Goal: Task Accomplishment & Management: Use online tool/utility

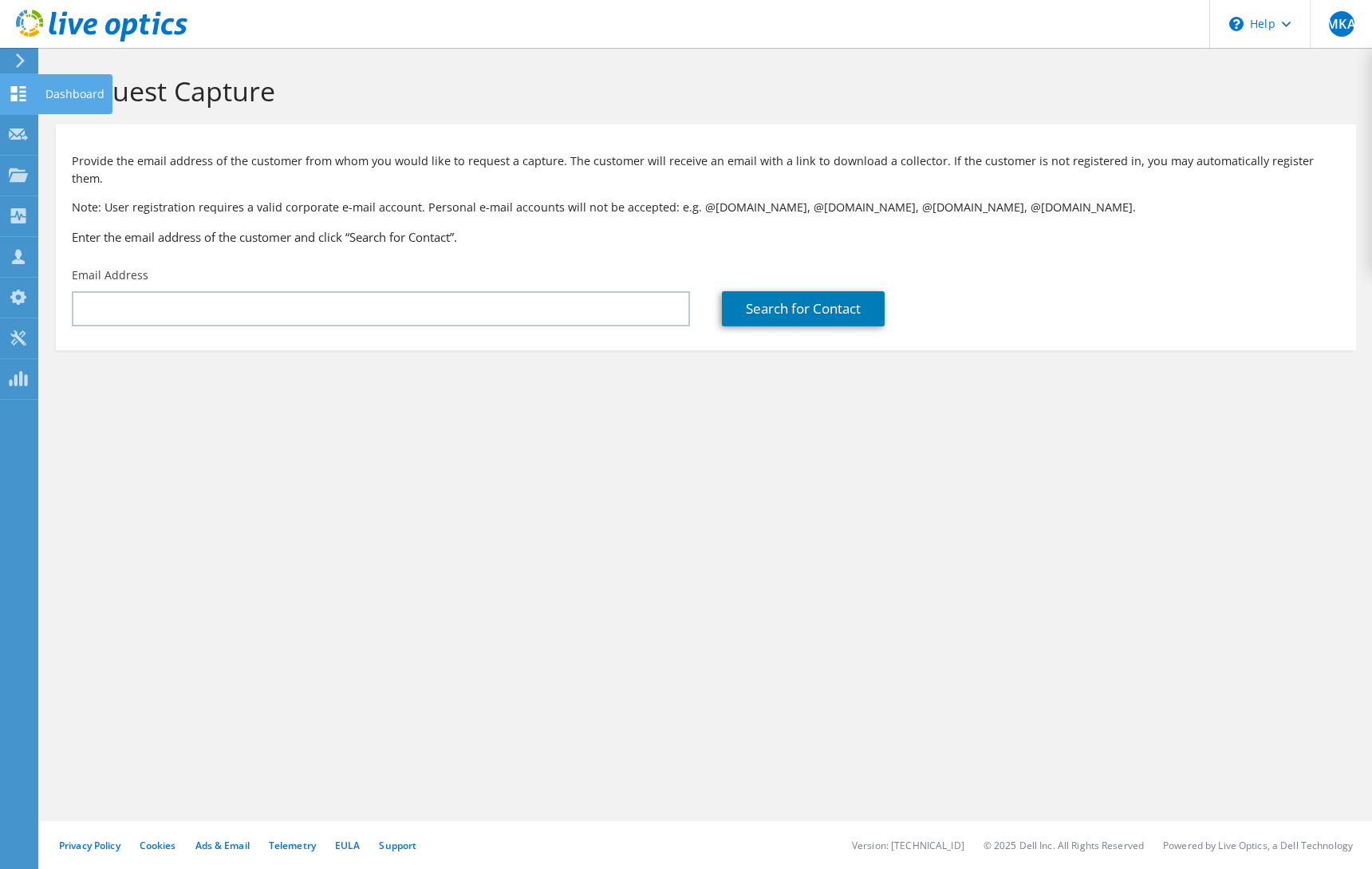
click at [71, 92] on div "Dashboard" at bounding box center [75, 94] width 75 height 40
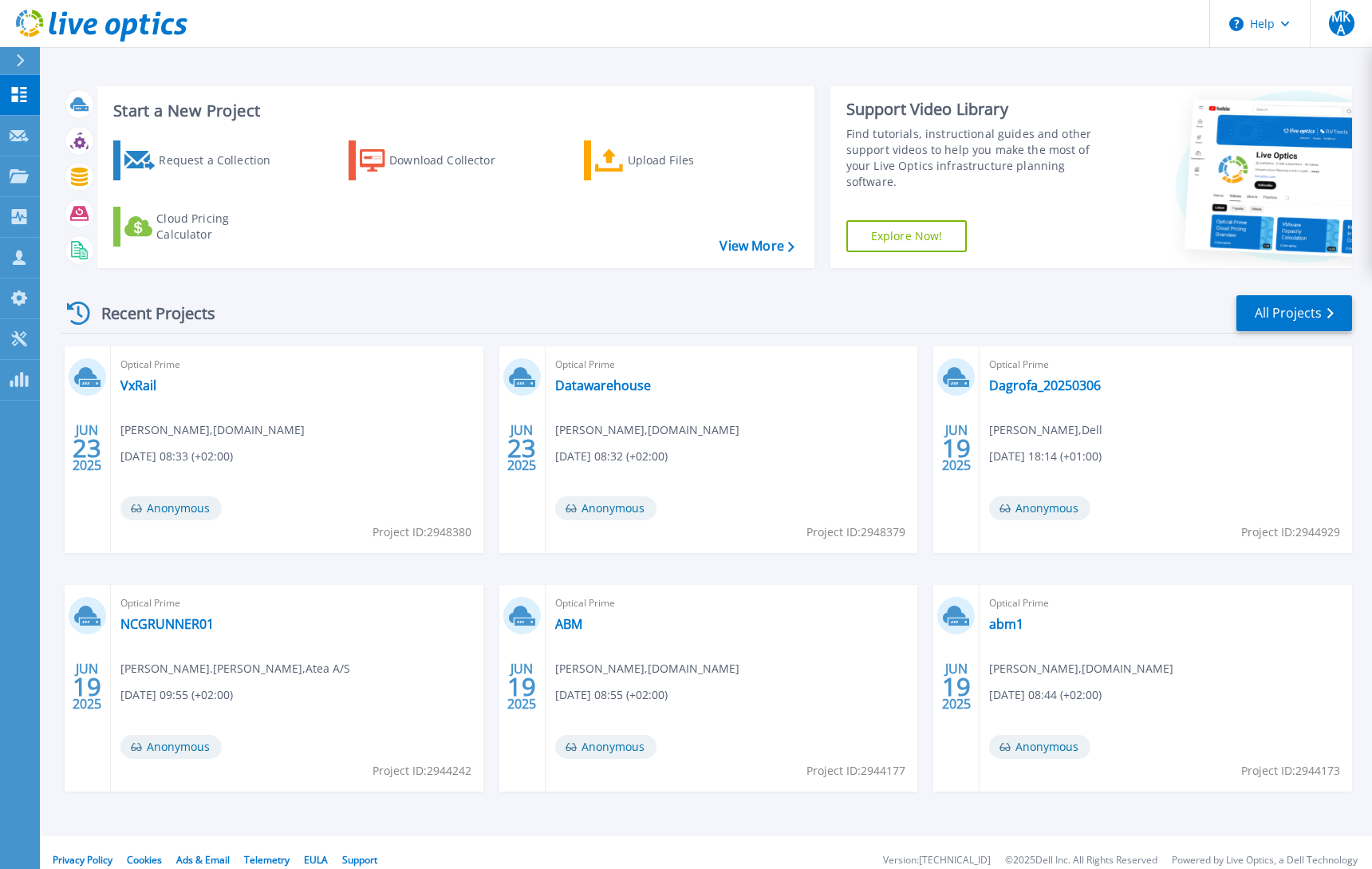
scroll to position [15, 0]
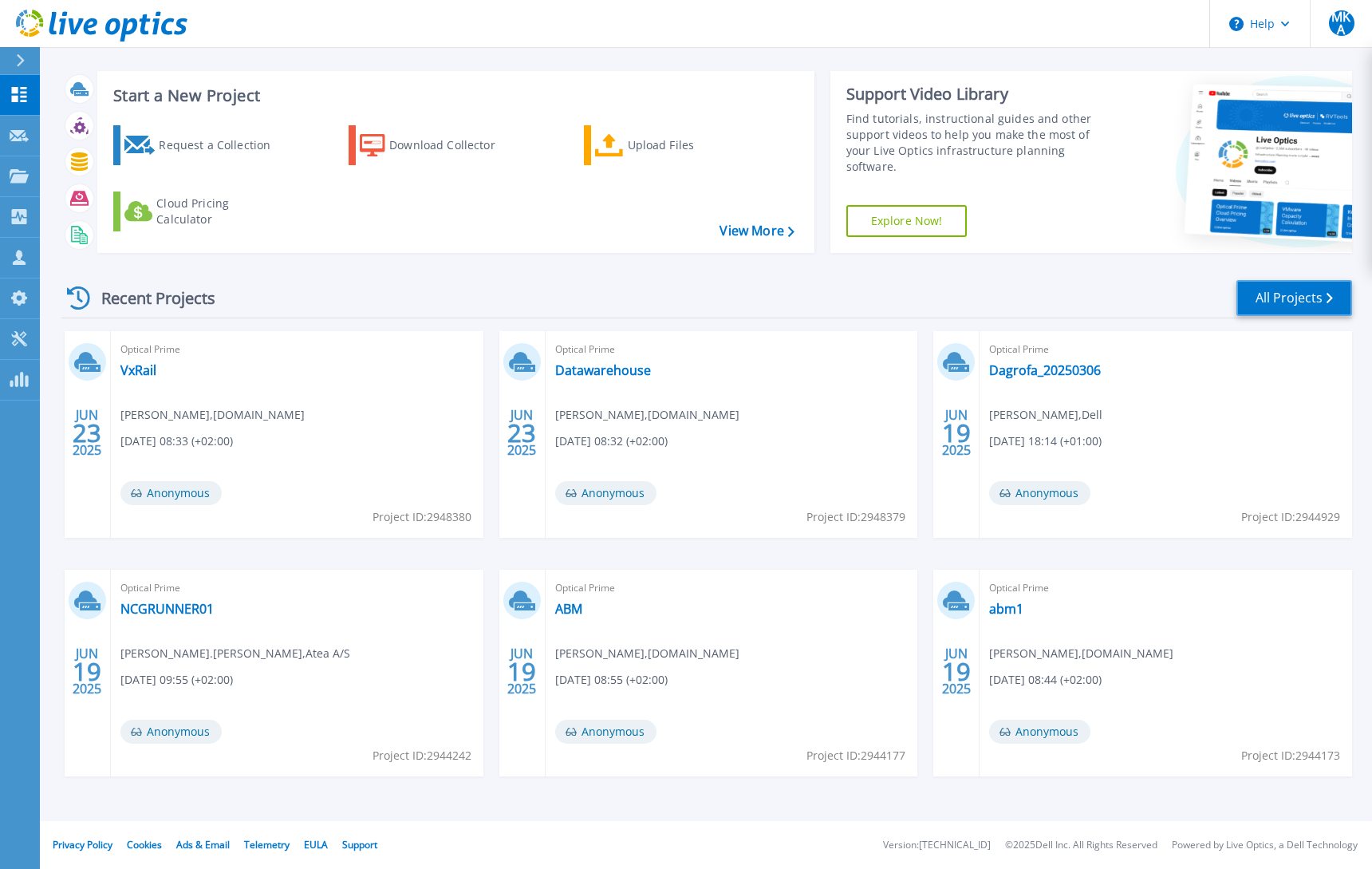
click at [1262, 298] on link "All Projects" at bounding box center [1295, 298] width 116 height 36
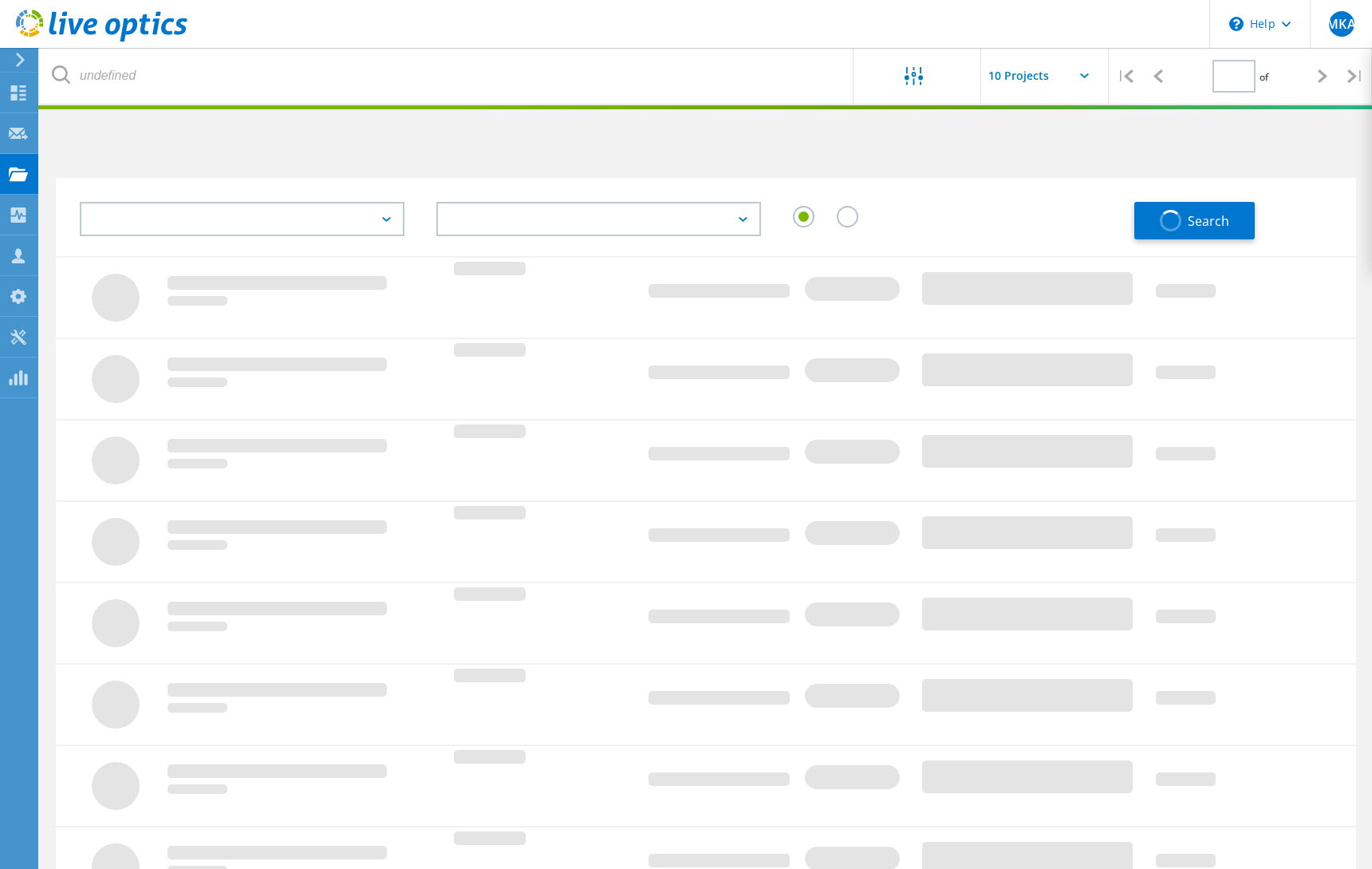
type input "1"
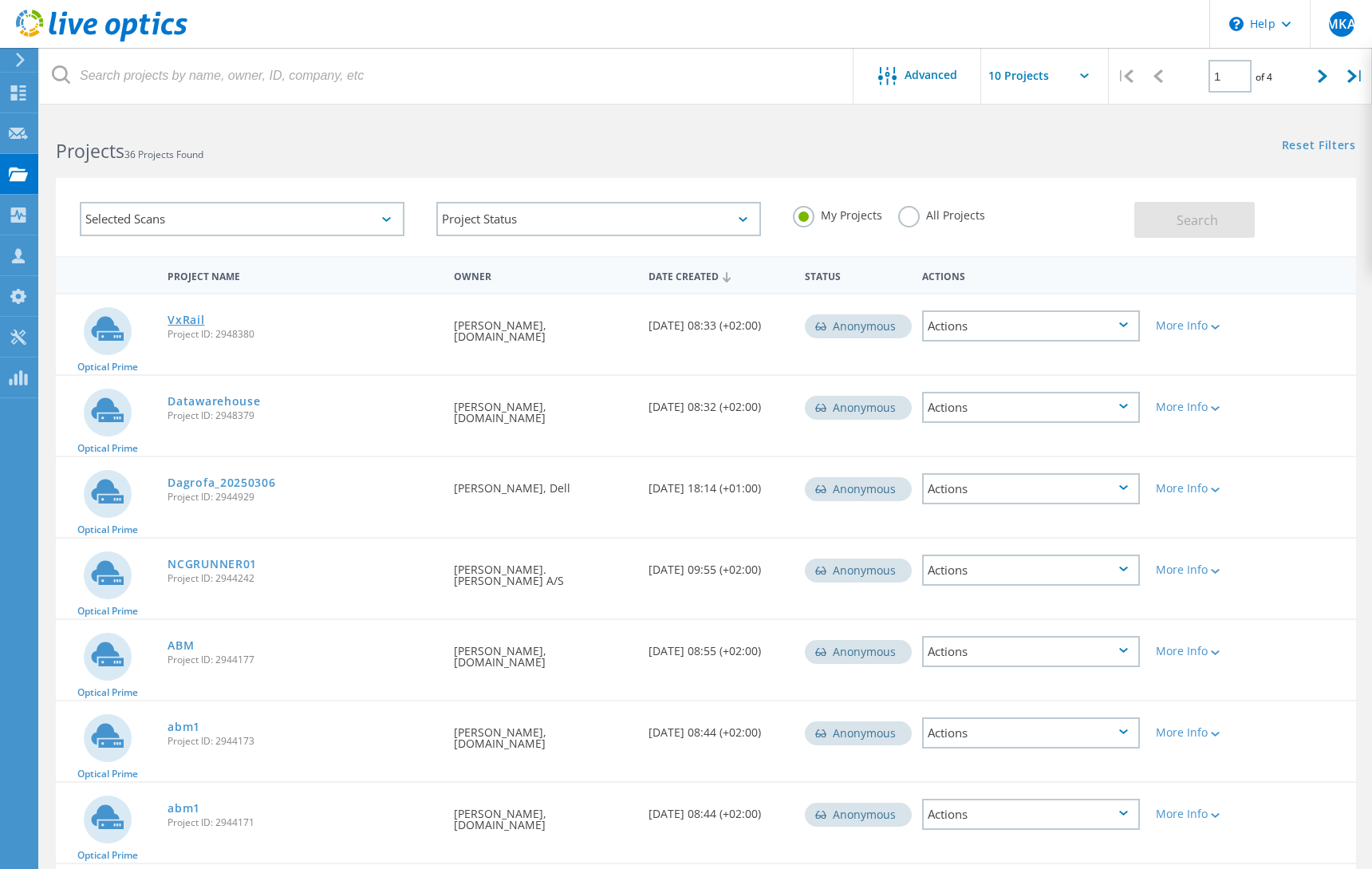
click at [179, 320] on link "VxRail" at bounding box center [186, 320] width 37 height 11
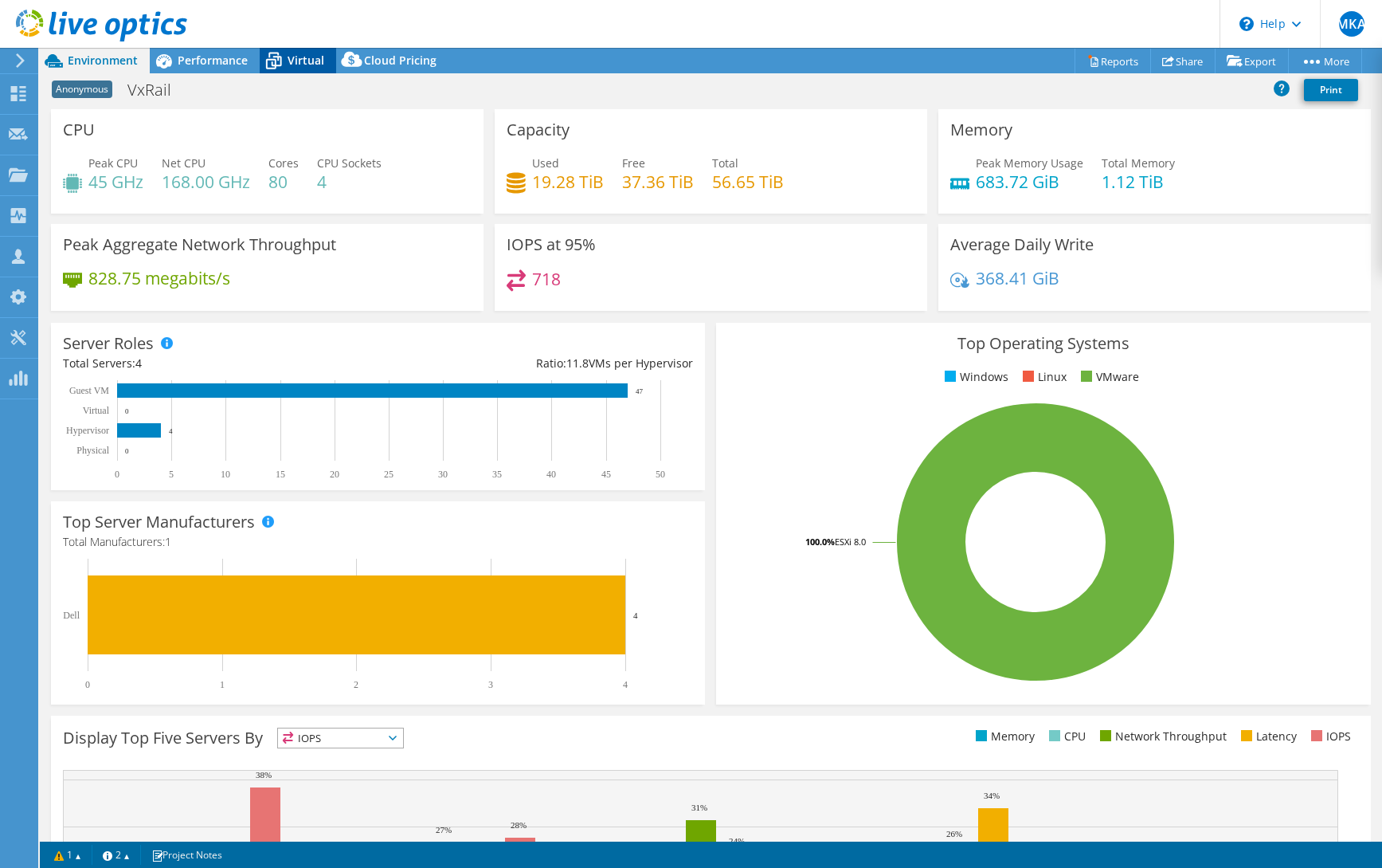
click at [291, 63] on span "Virtual" at bounding box center [306, 60] width 37 height 15
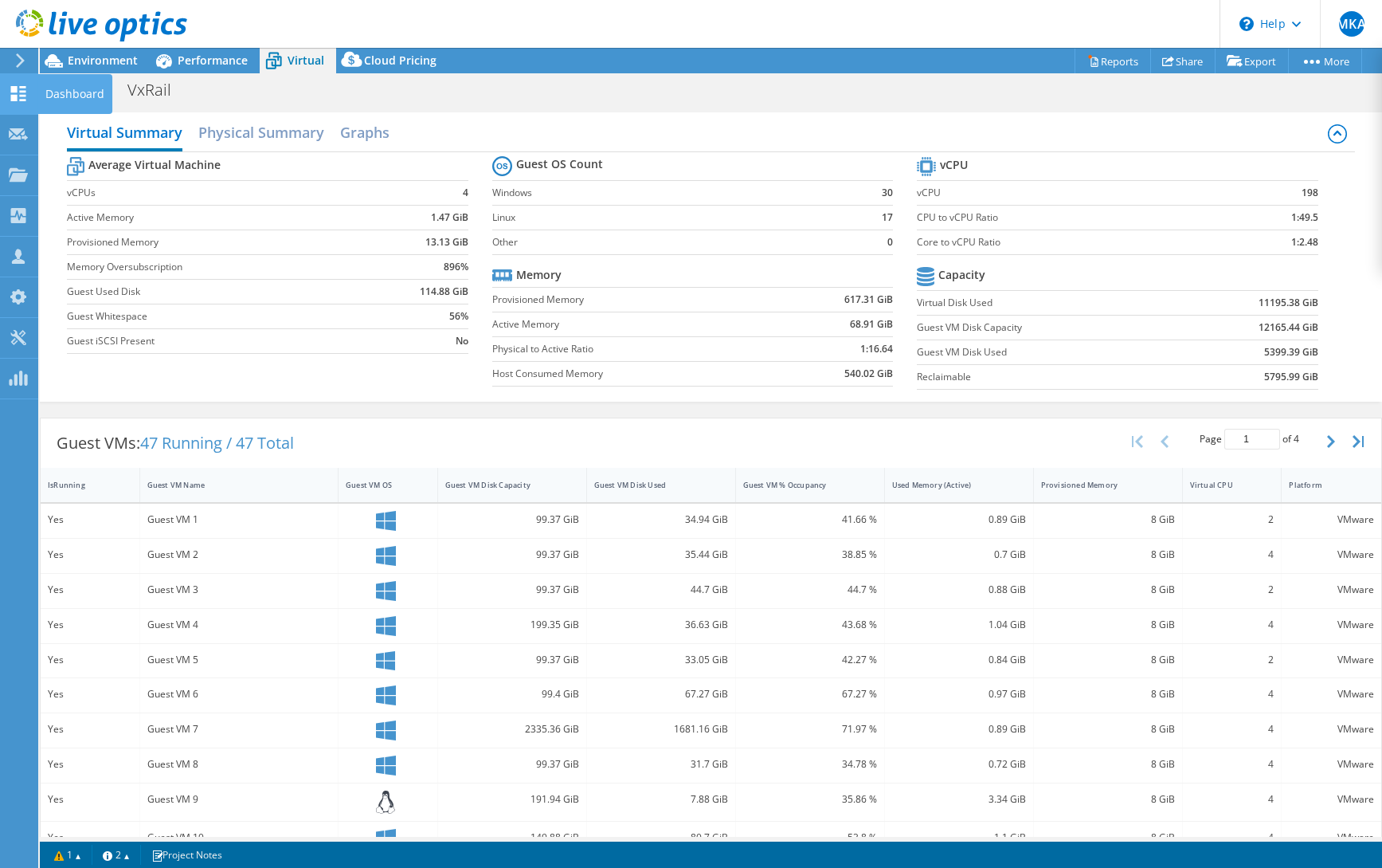
click at [24, 89] on icon at bounding box center [19, 94] width 20 height 15
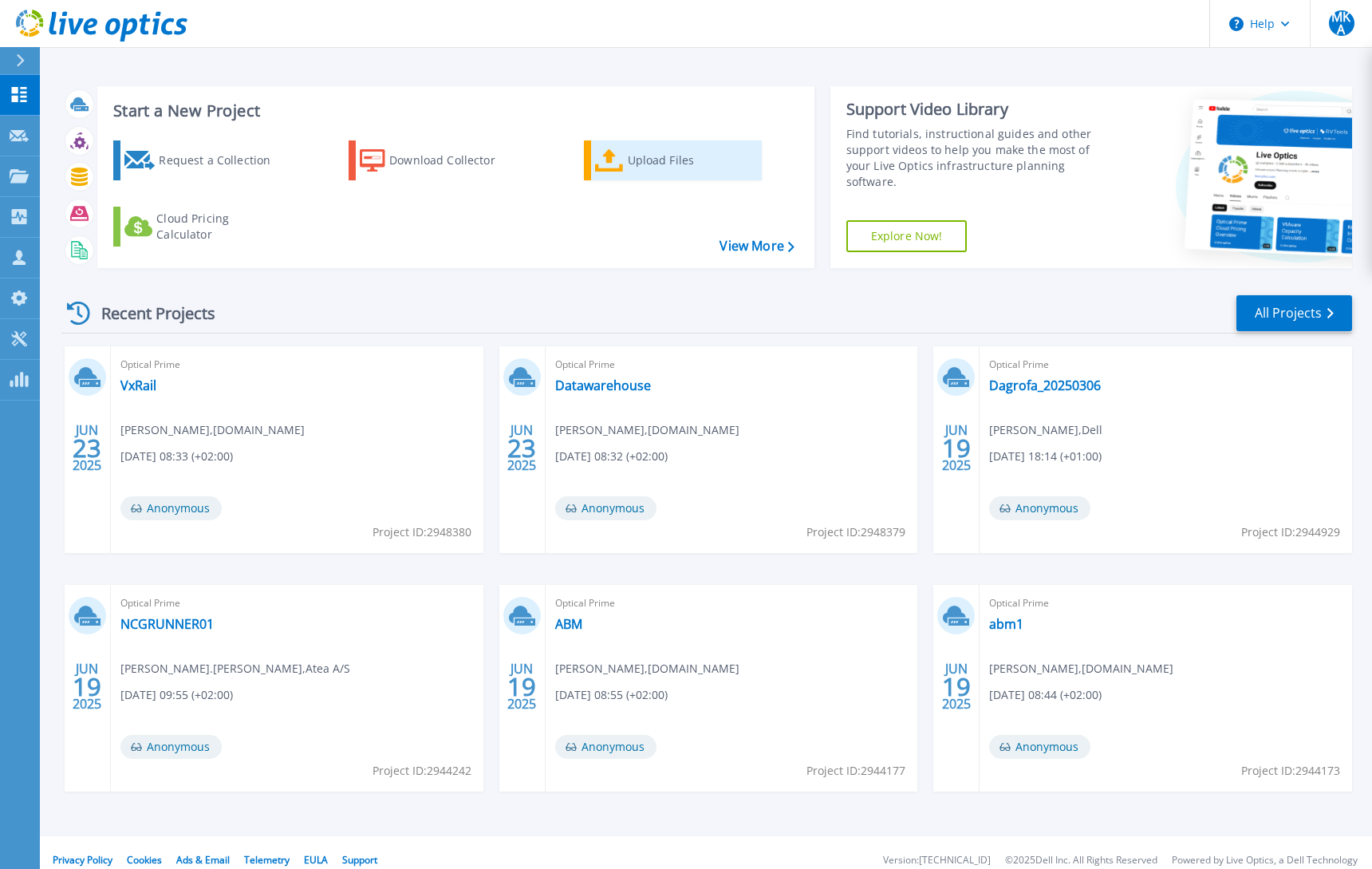
click at [639, 160] on div "Upload Files" at bounding box center [692, 160] width 128 height 32
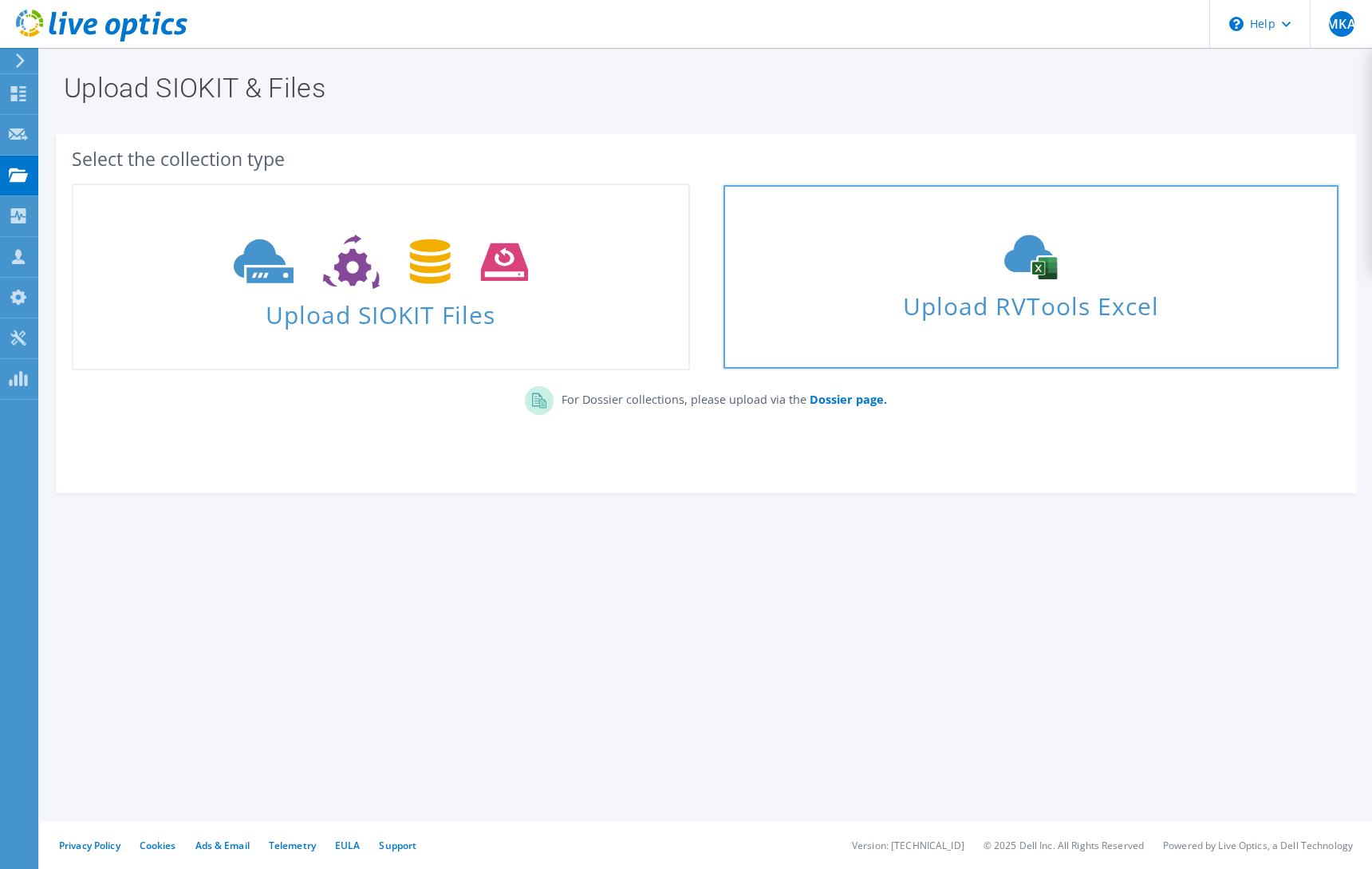
click at [983, 274] on icon at bounding box center [1031, 257] width 240 height 45
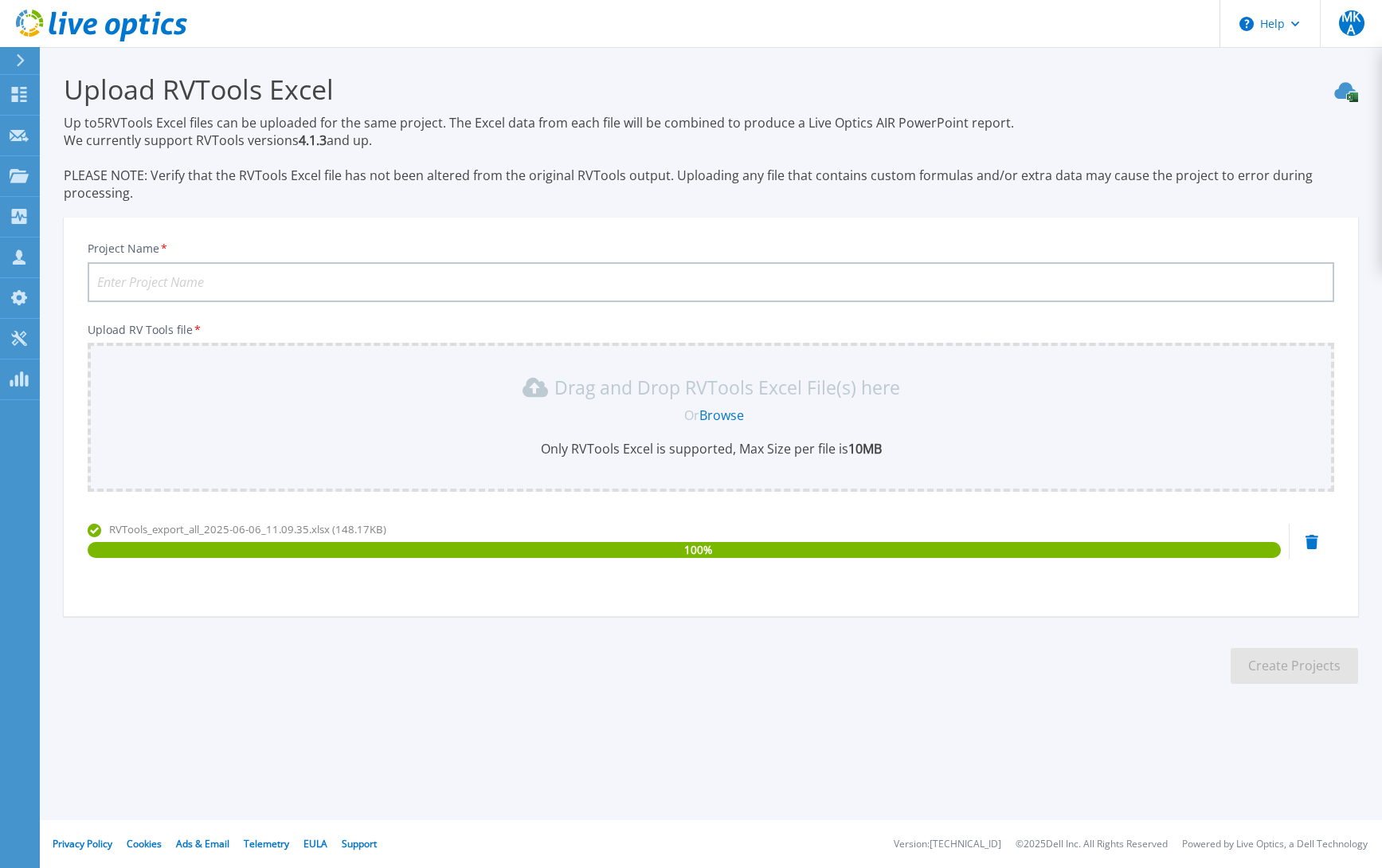
click at [136, 275] on input "Project Name *" at bounding box center [711, 281] width 1247 height 40
type input "Patrade"
click at [1298, 661] on button "Create Projects" at bounding box center [1294, 665] width 128 height 36
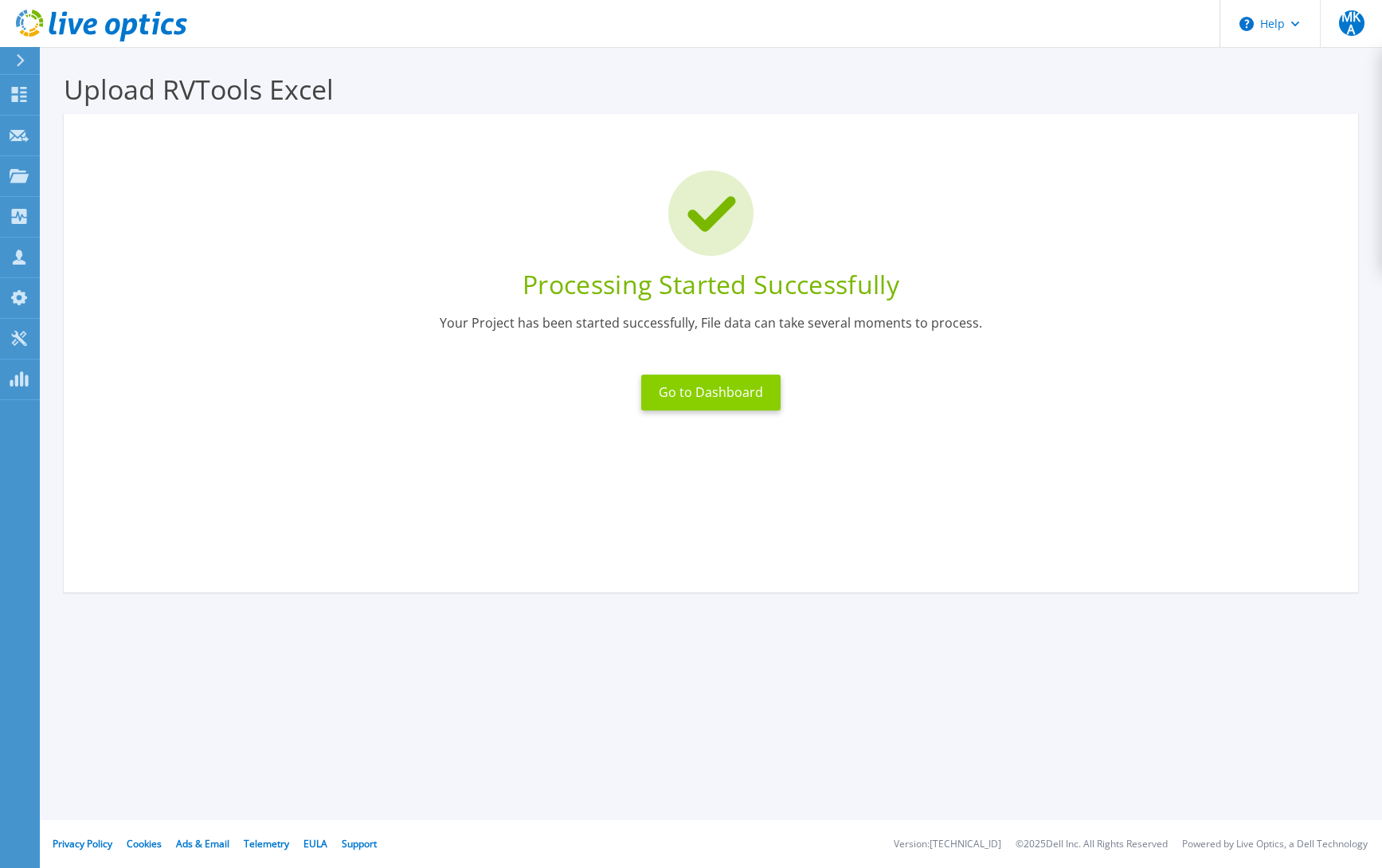
click at [708, 399] on button "Go to Dashboard" at bounding box center [710, 392] width 139 height 36
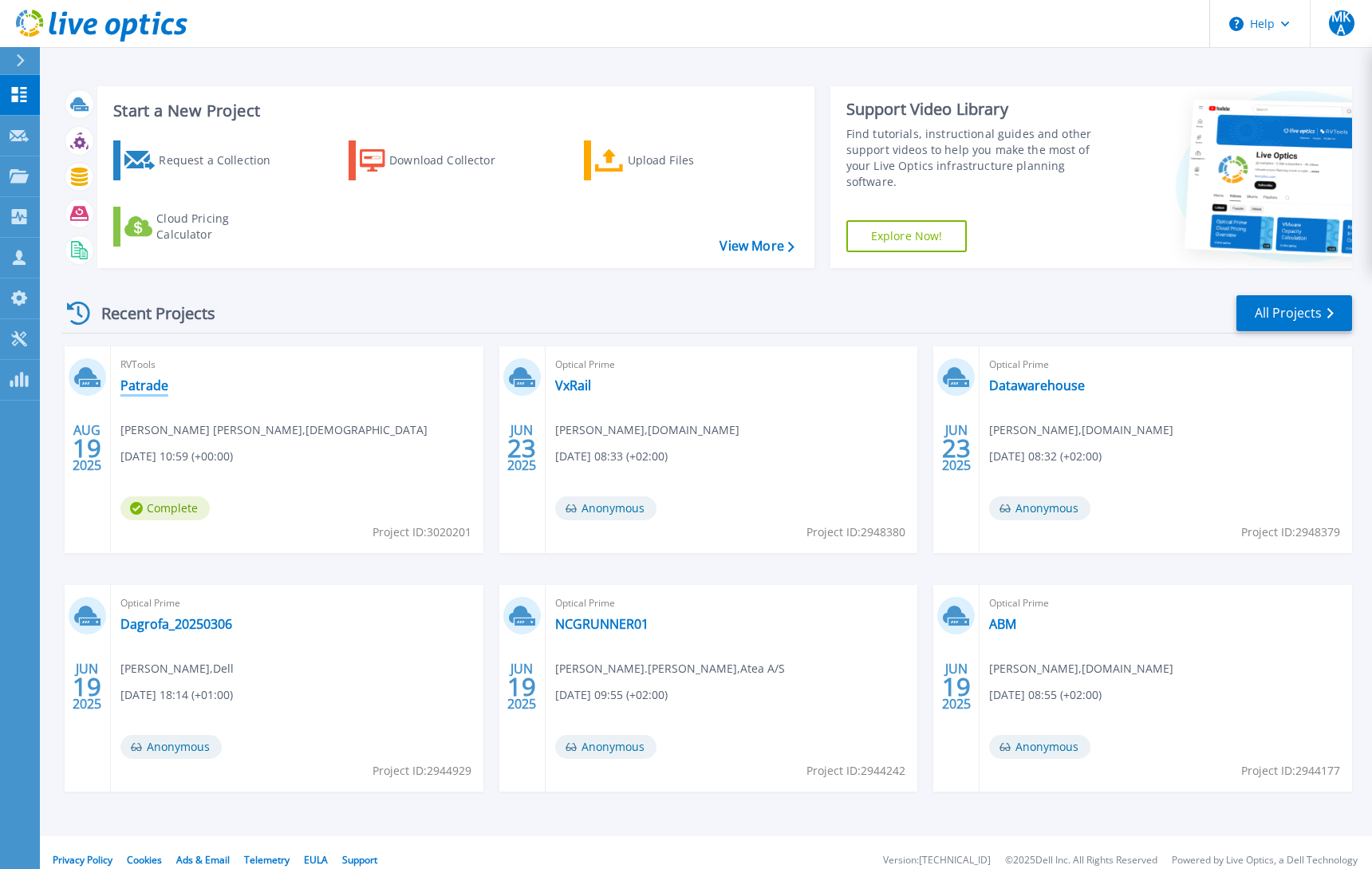
click at [145, 385] on link "Patrade" at bounding box center [144, 385] width 48 height 16
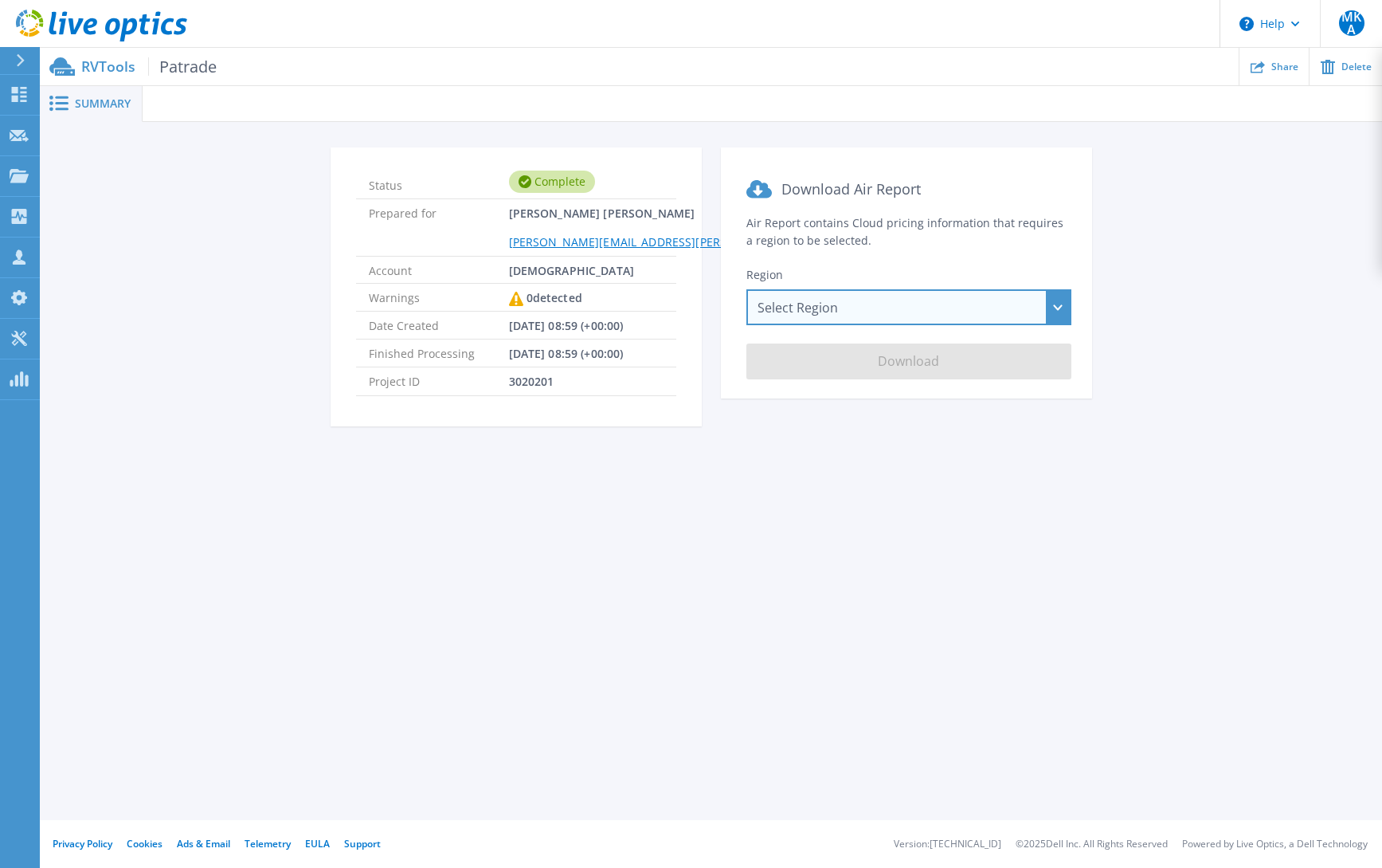
click at [1061, 310] on div "Select Region Asia Pacific (Hong Kong) Asia Pacific (Mumbai) Asia Pacific (Seou…" at bounding box center [909, 308] width 325 height 36
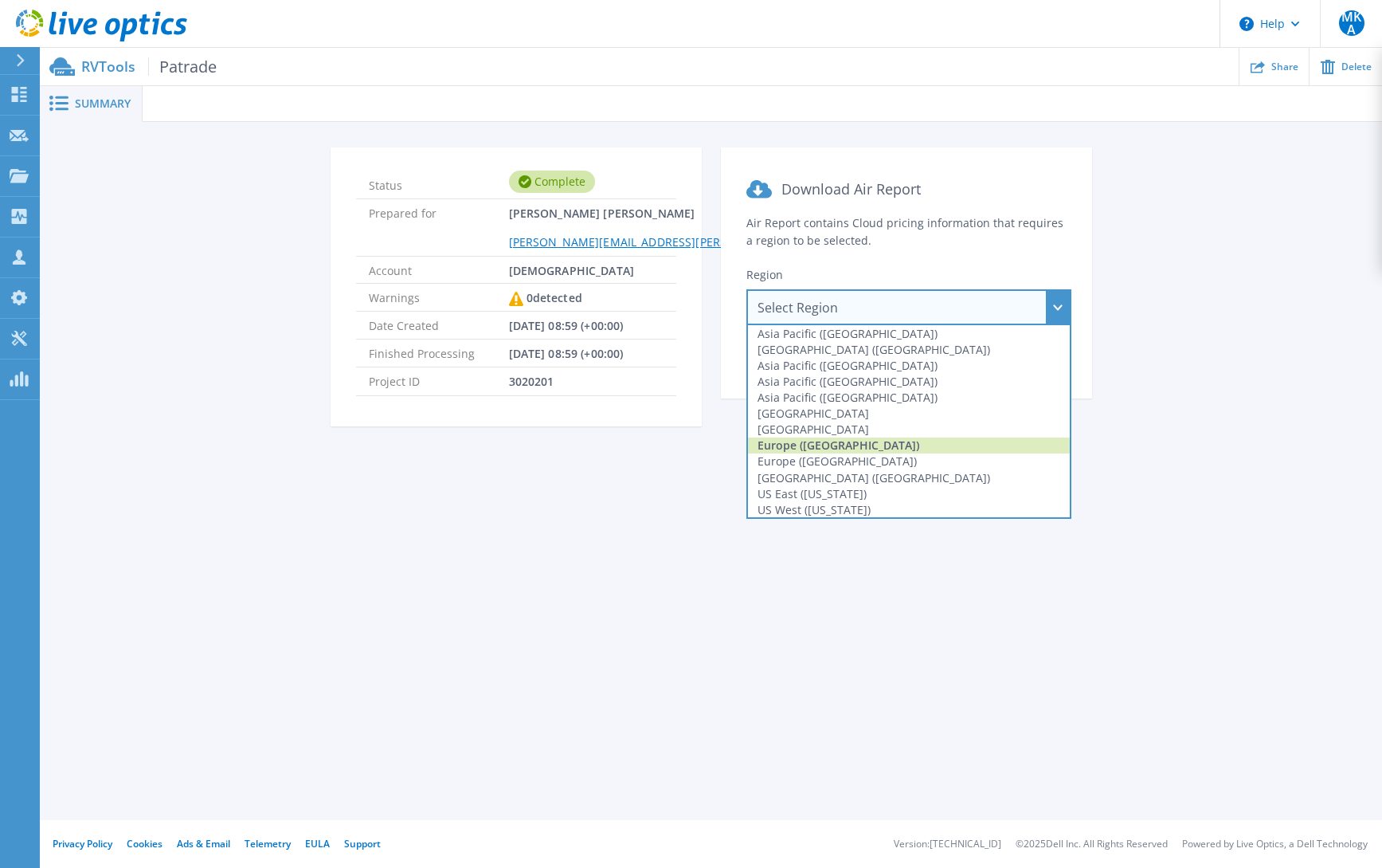
click at [884, 450] on div "Europe (Frankfurt)" at bounding box center [909, 446] width 322 height 16
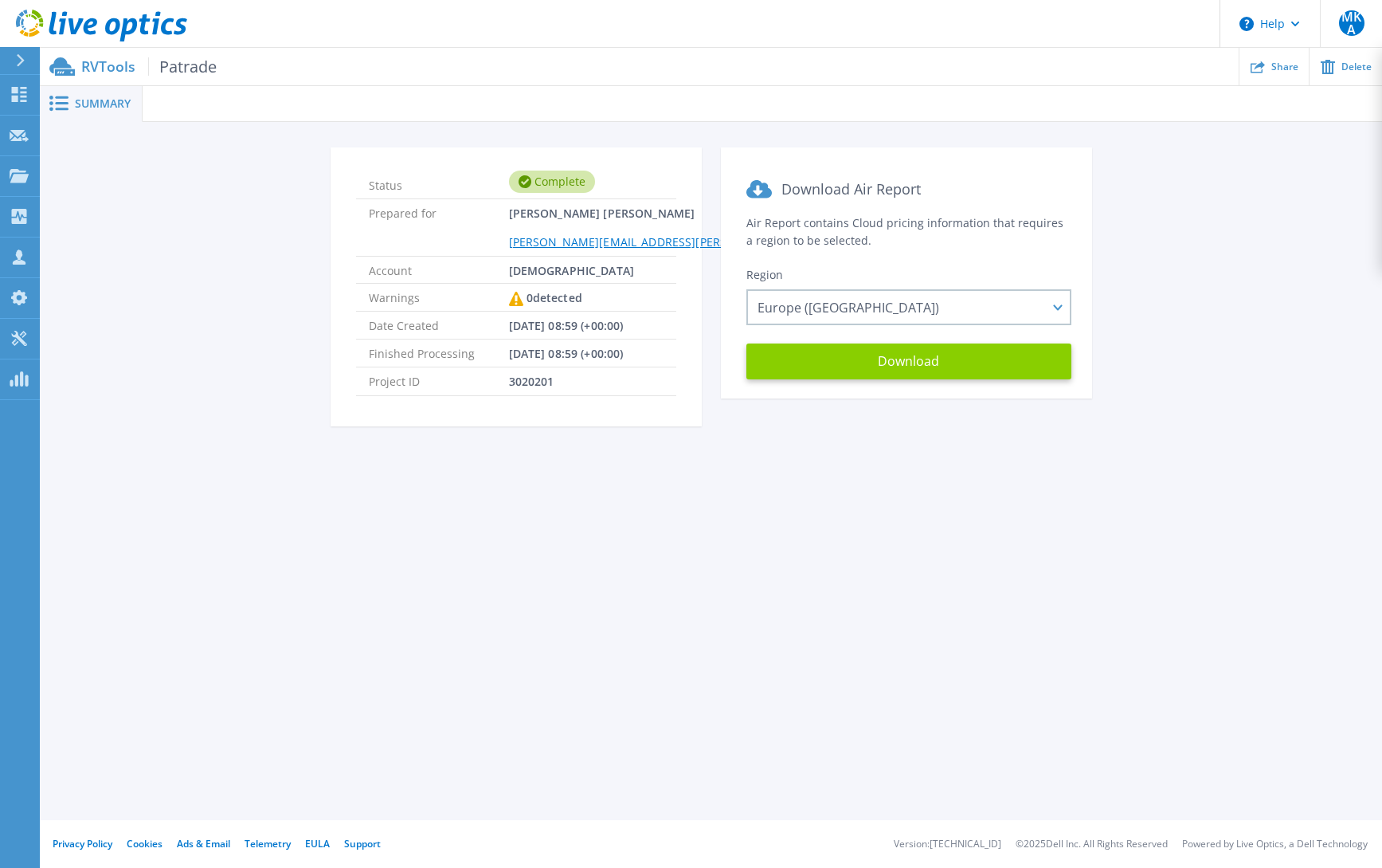
click at [918, 361] on button "Download" at bounding box center [909, 361] width 325 height 36
click at [1152, 22] on header "Help MKA Channel Partner Michael Kruse Andersen michael.kruse.andersen@atea.dk …" at bounding box center [691, 24] width 1382 height 48
click at [12, 96] on icon at bounding box center [20, 94] width 15 height 15
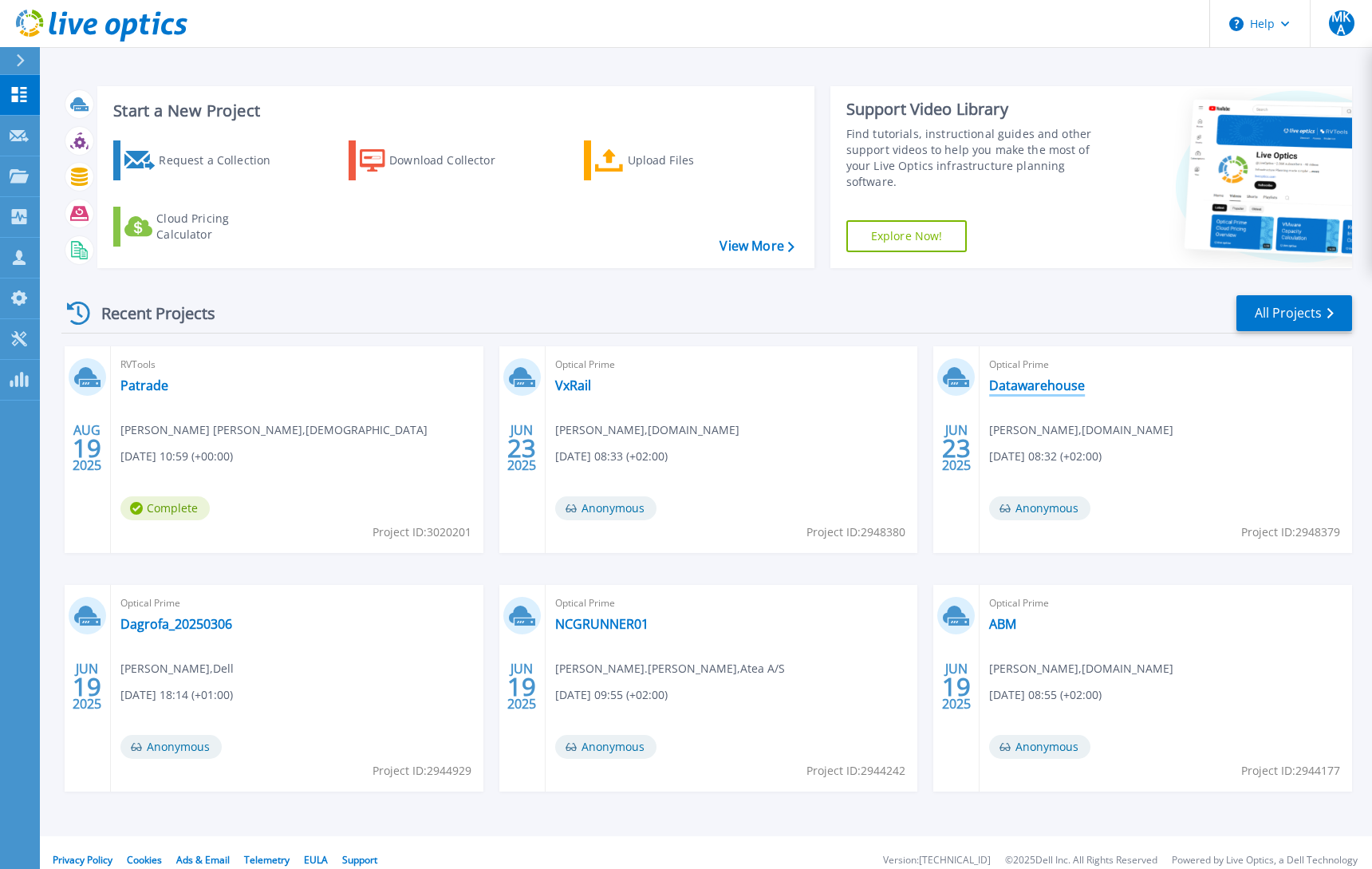
click at [1010, 386] on link "Datawarehouse" at bounding box center [1037, 385] width 96 height 16
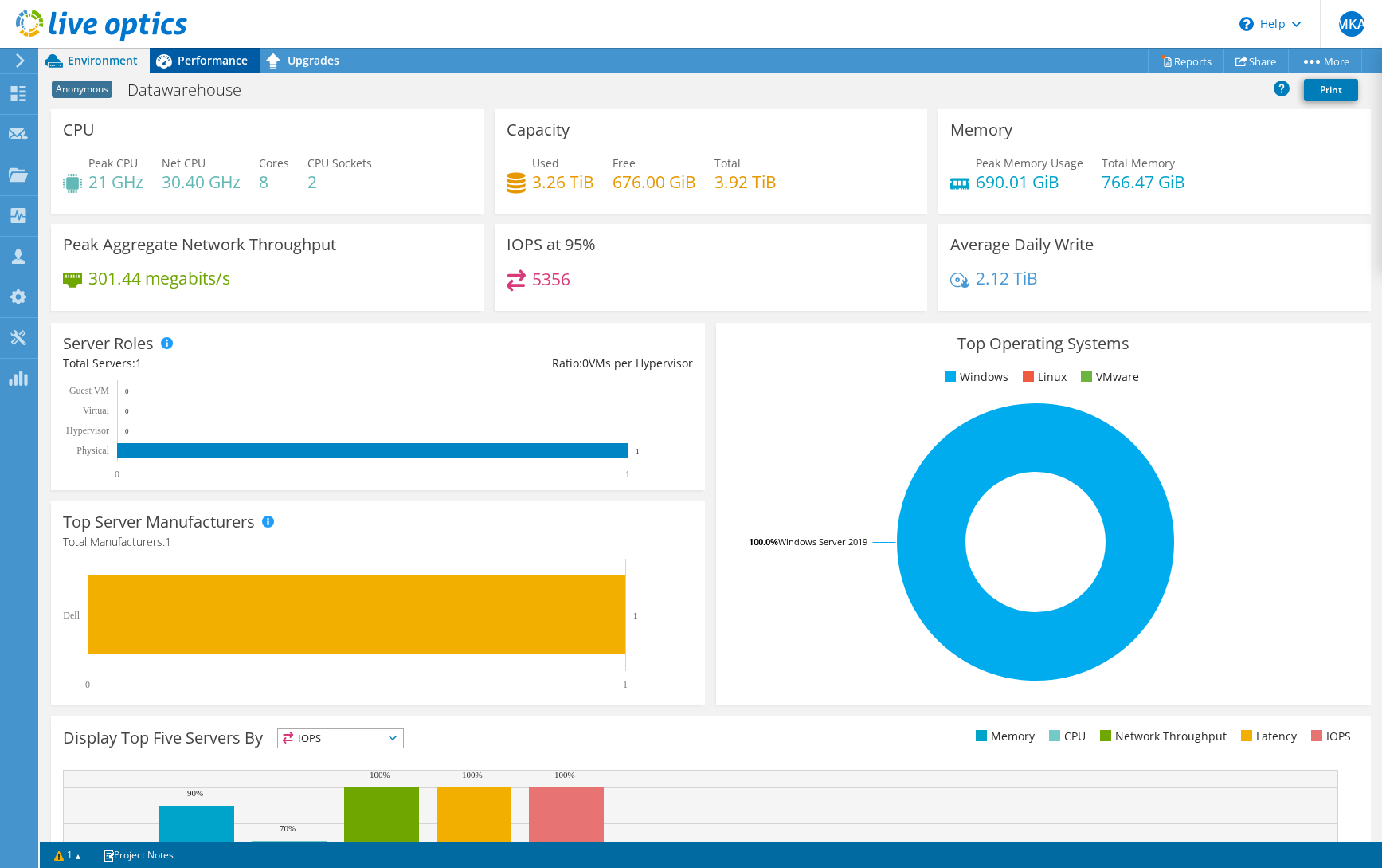
click at [194, 53] on span "Performance" at bounding box center [212, 60] width 70 height 15
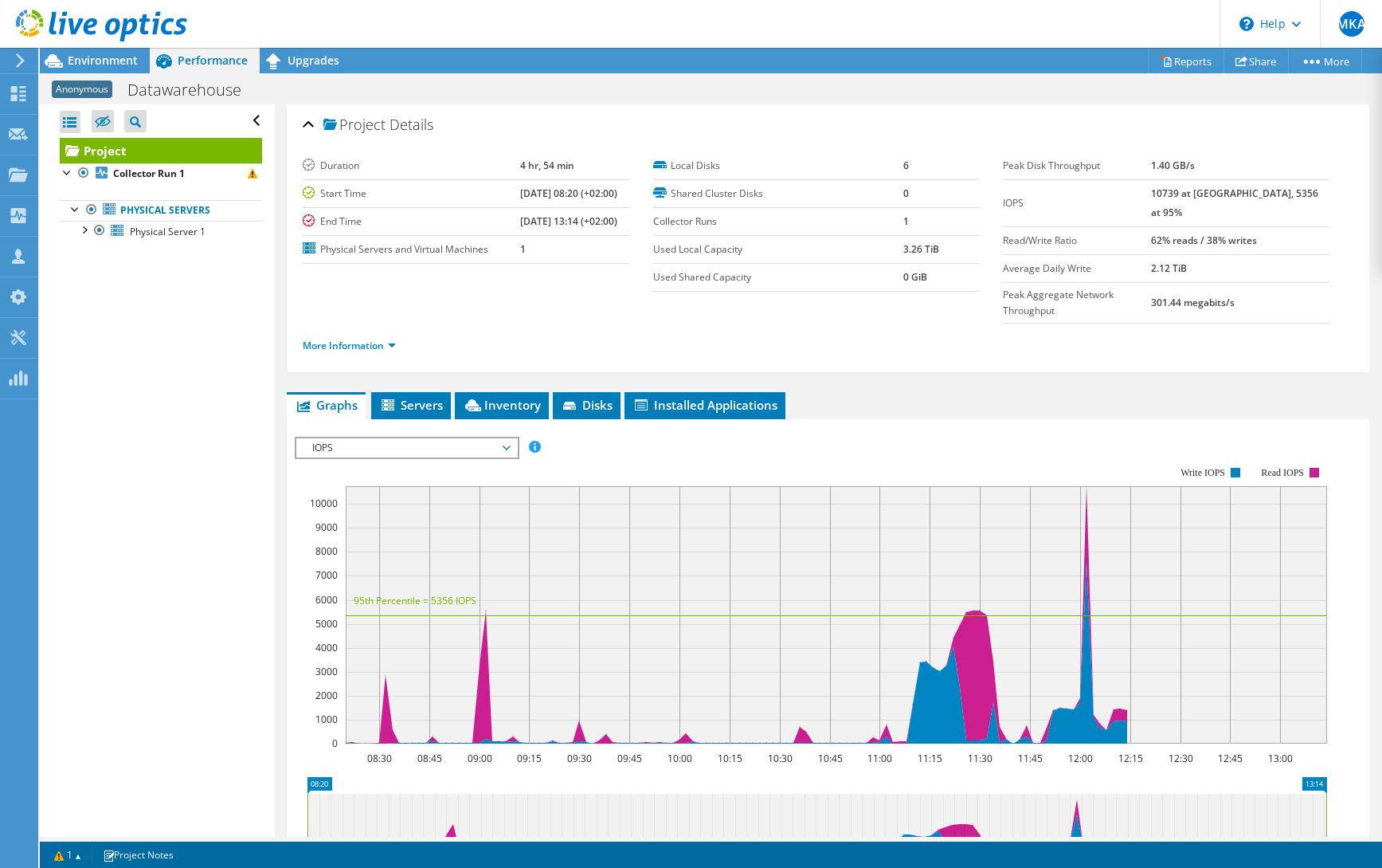
click at [508, 438] on span "IOPS" at bounding box center [407, 448] width 205 height 20
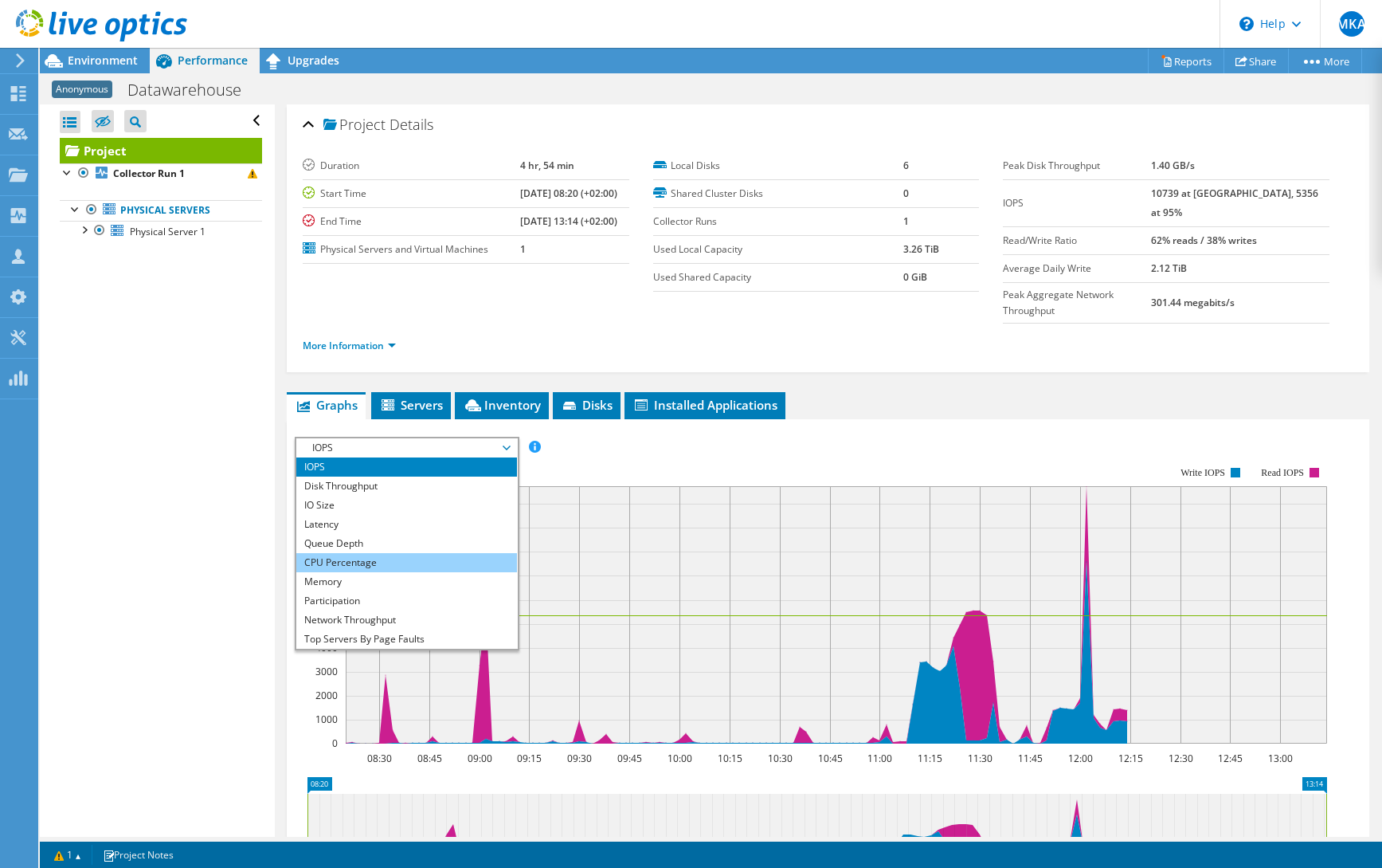
click at [444, 553] on li "CPU Percentage" at bounding box center [406, 563] width 220 height 20
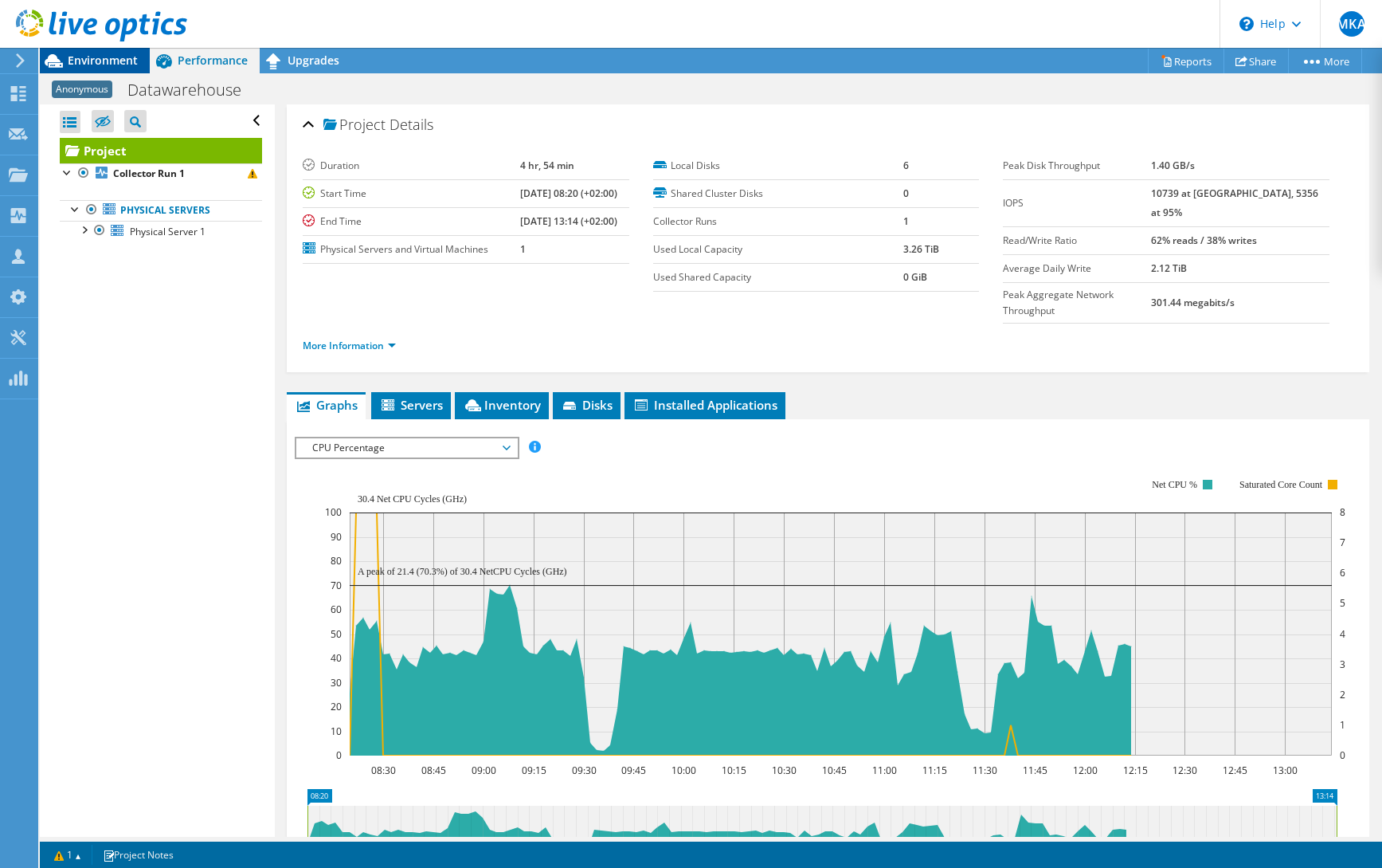
click at [91, 58] on span "Environment" at bounding box center [102, 60] width 70 height 15
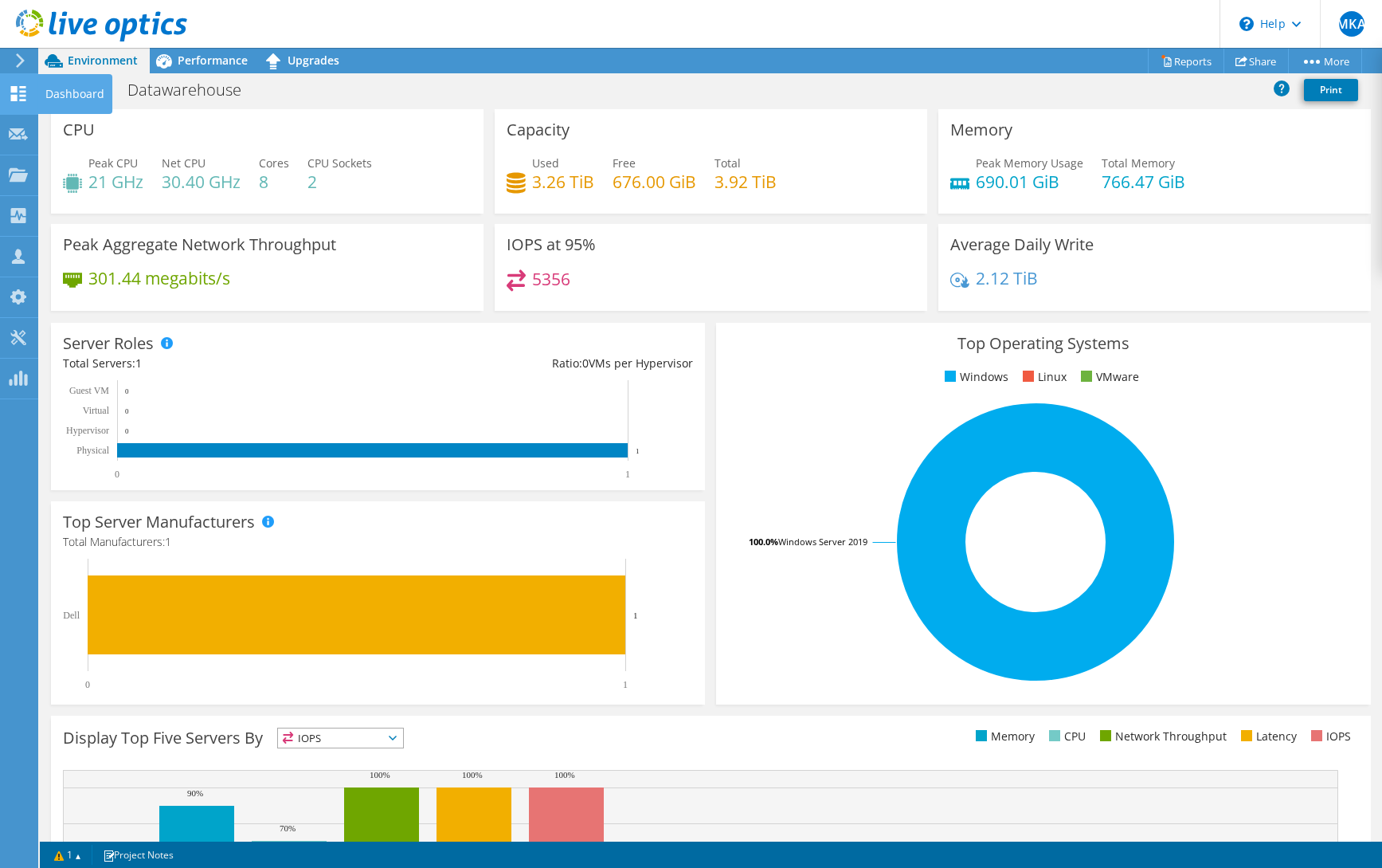
click at [54, 89] on div "Dashboard" at bounding box center [75, 94] width 75 height 40
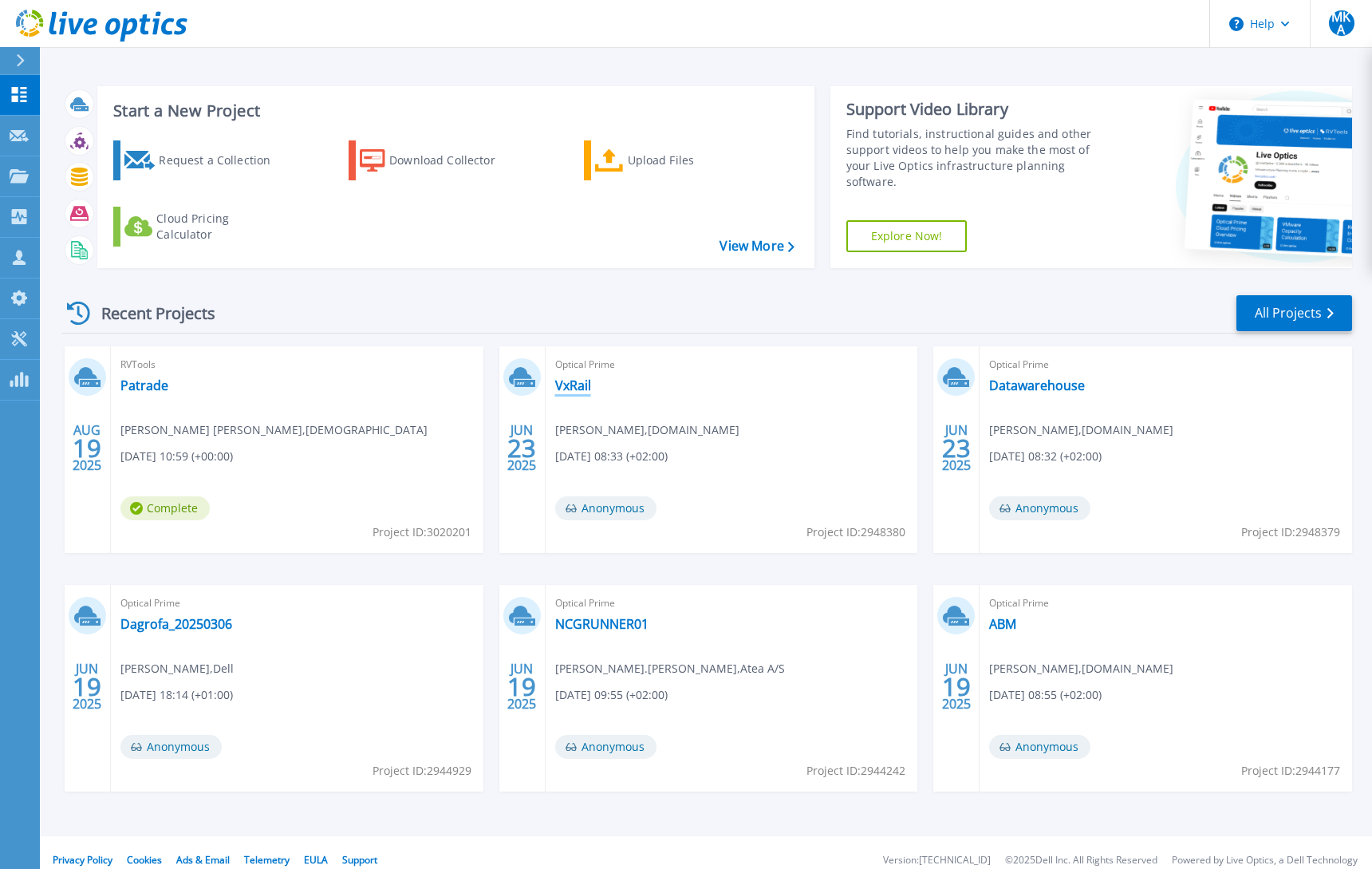
click at [576, 384] on link "VxRail" at bounding box center [574, 385] width 36 height 16
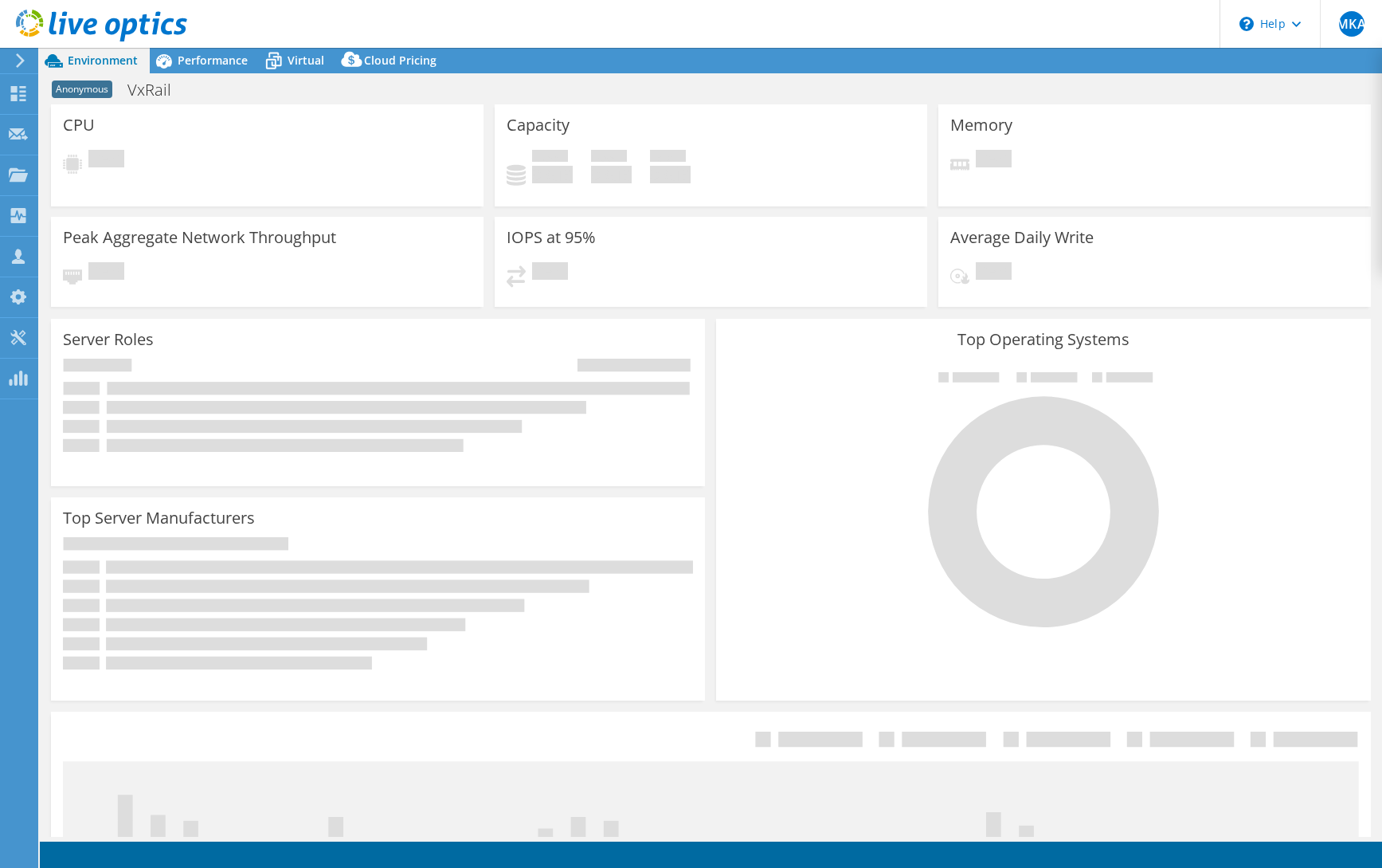
select select "USD"
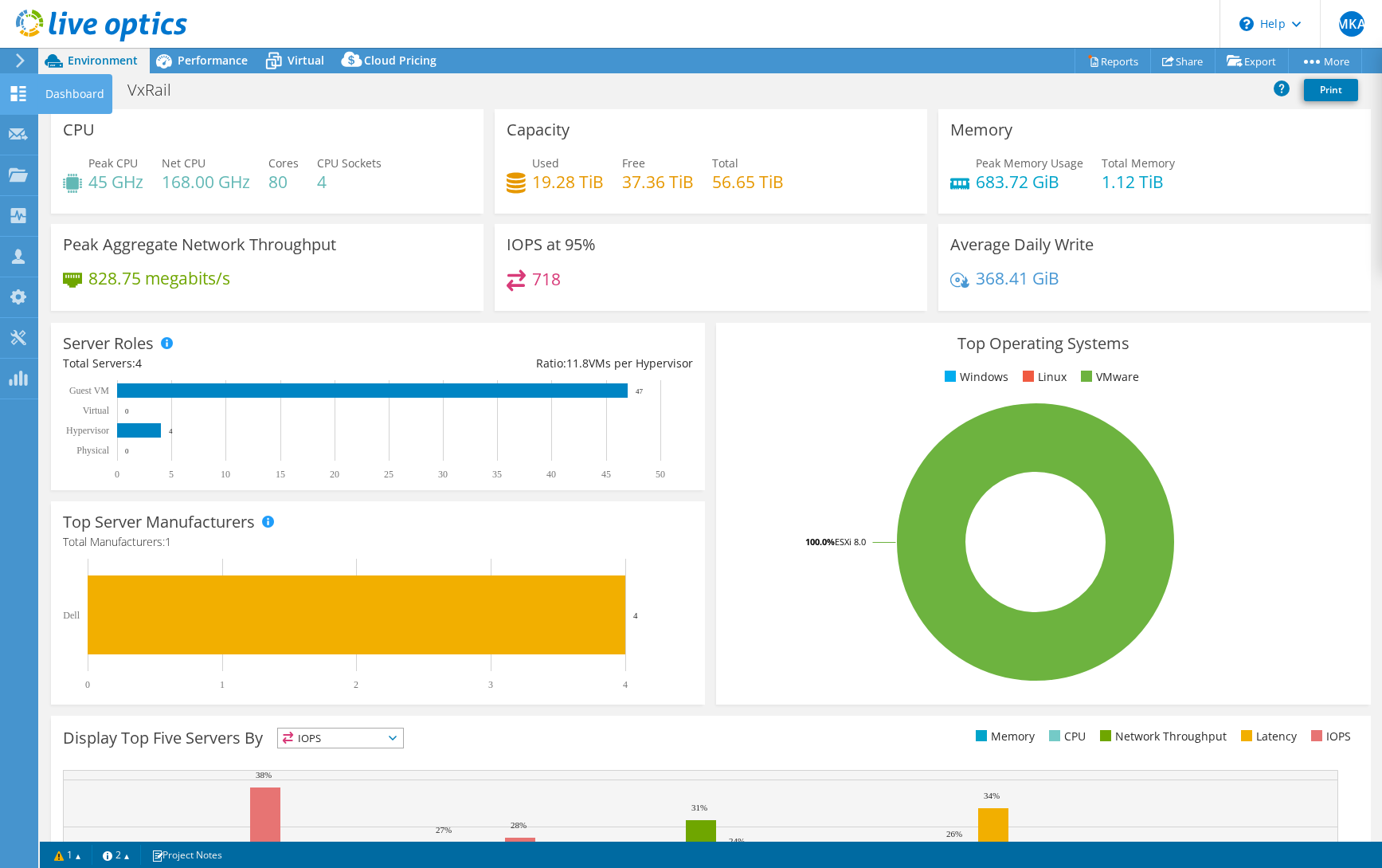
click at [77, 86] on div "Dashboard" at bounding box center [75, 94] width 75 height 40
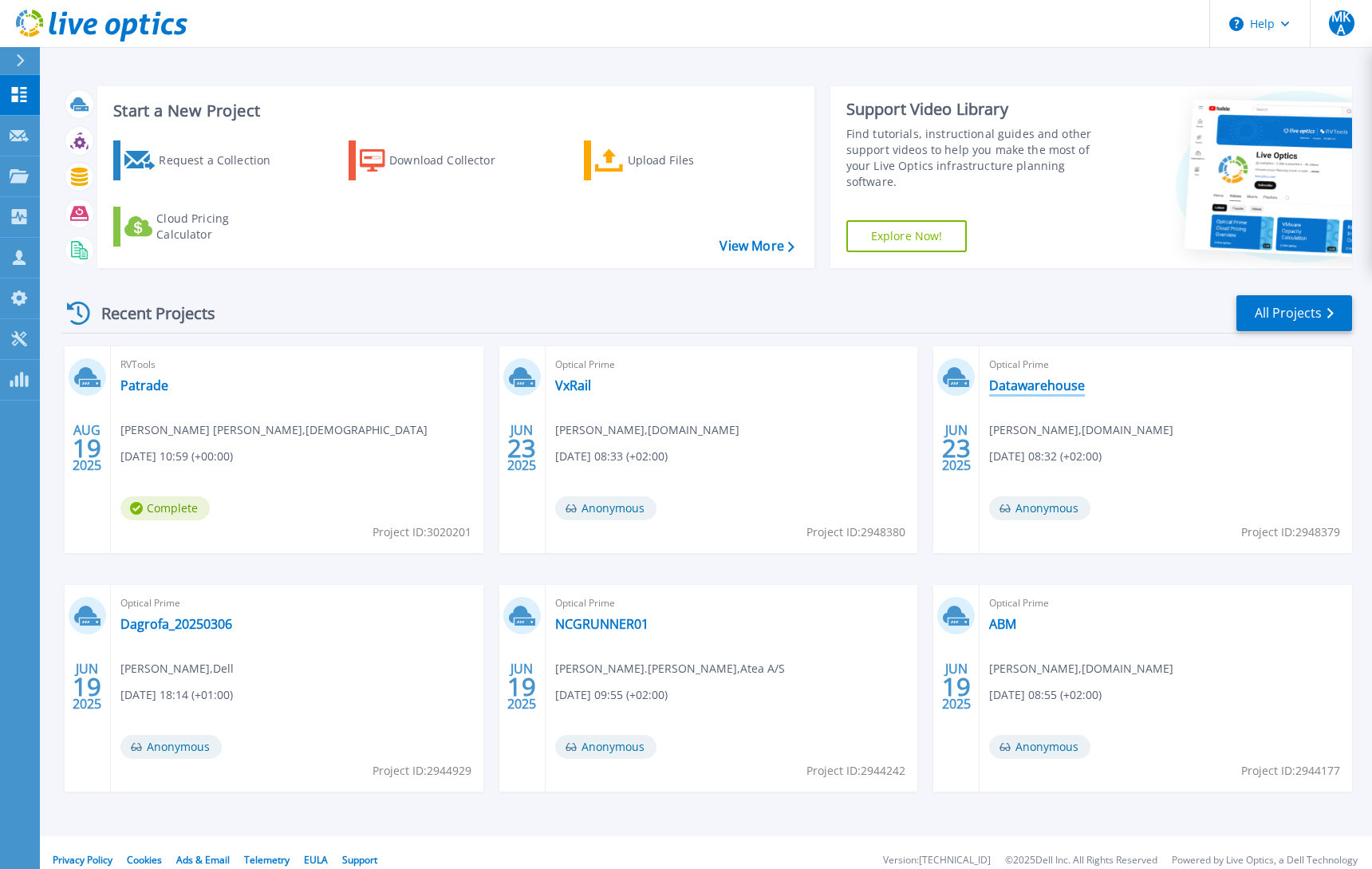
click at [1036, 383] on link "Datawarehouse" at bounding box center [1037, 385] width 96 height 16
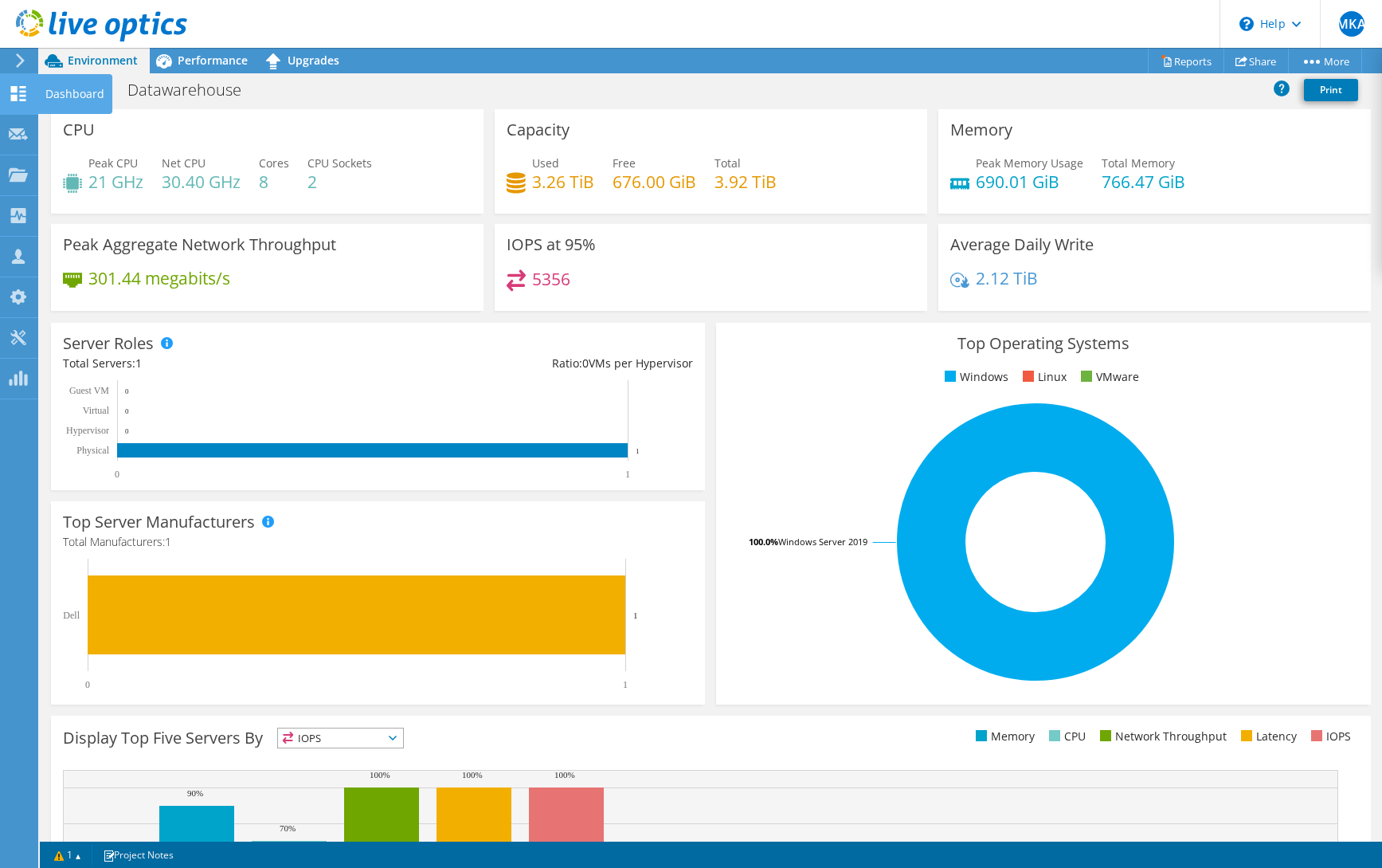
click at [15, 86] on use at bounding box center [19, 94] width 15 height 15
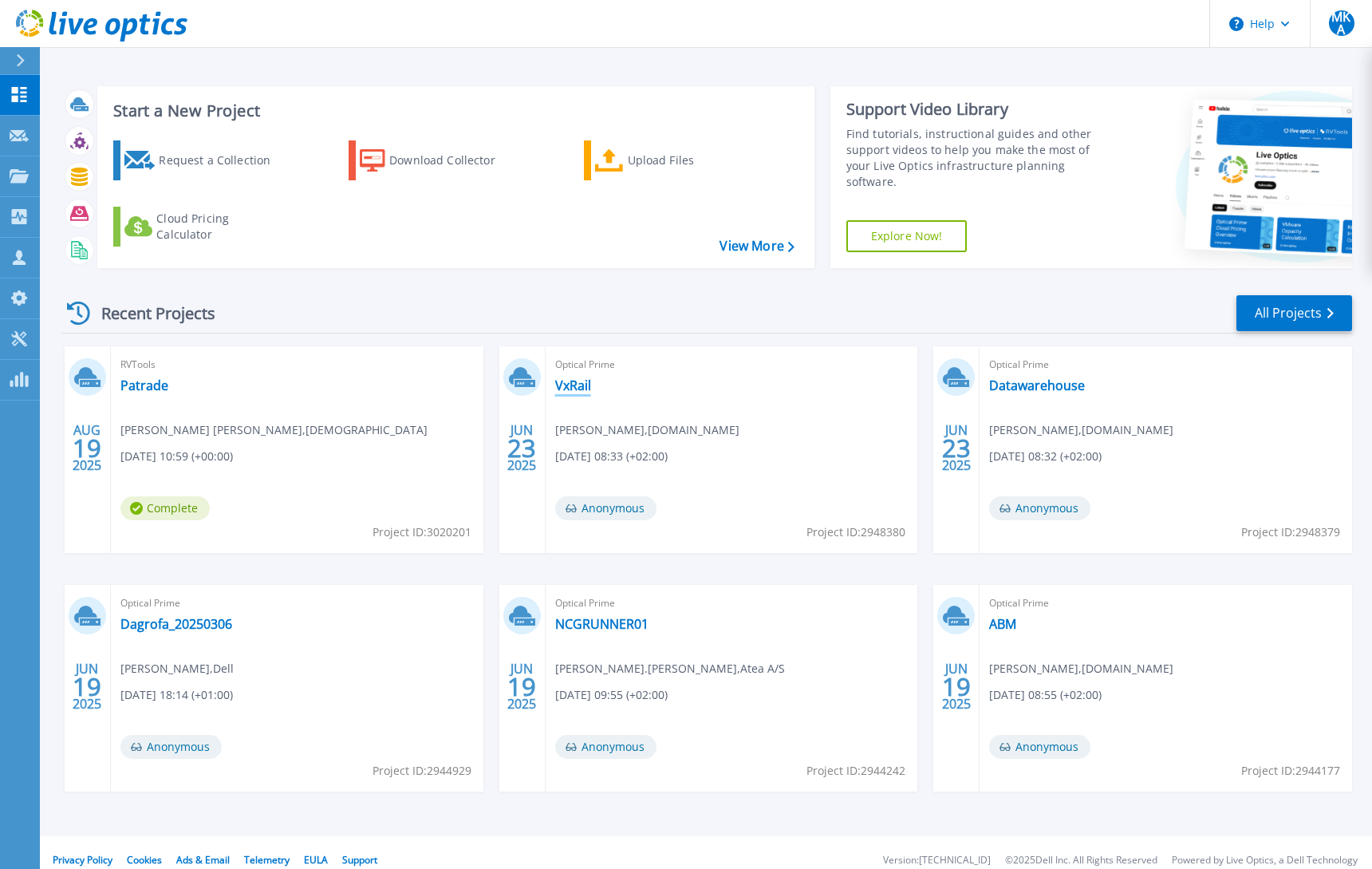
click at [568, 384] on link "VxRail" at bounding box center [574, 385] width 36 height 16
